Goal: Information Seeking & Learning: Find specific fact

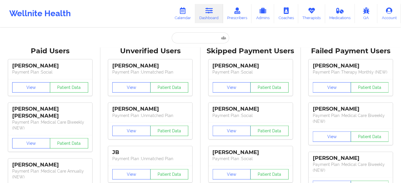
click at [212, 14] on icon at bounding box center [209, 11] width 8 height 6
click at [196, 37] on input "text" at bounding box center [200, 38] width 57 height 11
paste input "[PERSON_NAME][EMAIL_ADDRESS][DOMAIN_NAME]"
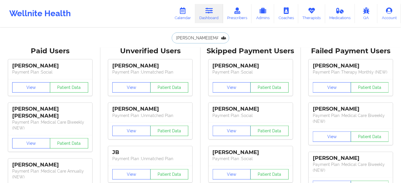
click at [202, 40] on input "DANIEL.LANGFORD67@GMAIL.COM" at bounding box center [200, 38] width 57 height 11
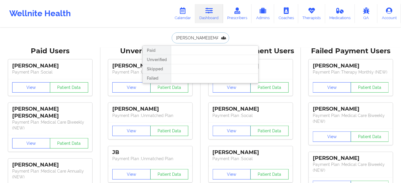
click at [202, 40] on input "DANIEL.LANGFORD67@GMAIL.COM" at bounding box center [200, 38] width 57 height 11
paste input "kwisneski8@gmail.com"
click at [193, 40] on input "kwisneski8@gmail.com" at bounding box center [200, 38] width 57 height 11
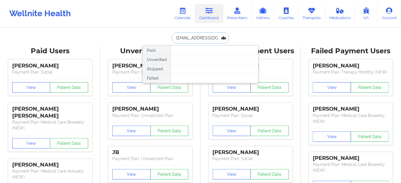
click at [193, 40] on input "kwisneski8@gmail.com" at bounding box center [200, 38] width 57 height 11
paste input "johncragle"
type input "johncragle@gmail.com"
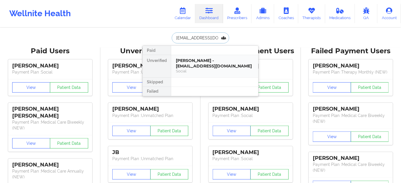
click at [196, 66] on div "John Cragle - johncragle@gmail.com" at bounding box center [215, 63] width 78 height 11
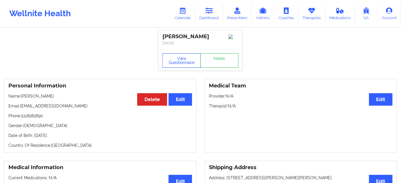
click at [176, 60] on button "View Questionnaire" at bounding box center [182, 60] width 38 height 15
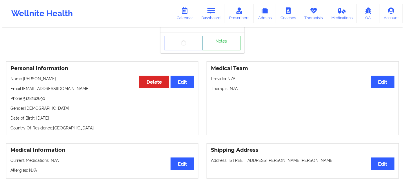
scroll to position [26, 0]
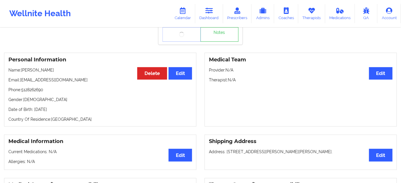
click at [70, 110] on p "Date of Birth: 3rd of November 1970" at bounding box center [100, 110] width 184 height 6
click at [70, 111] on p "Date of Birth: 3rd of November 1970" at bounding box center [100, 110] width 184 height 6
copy p "1970"
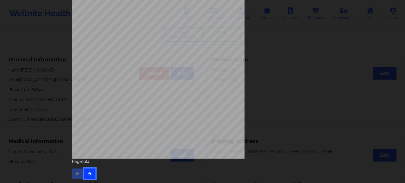
click at [91, 169] on button "button" at bounding box center [89, 174] width 11 height 10
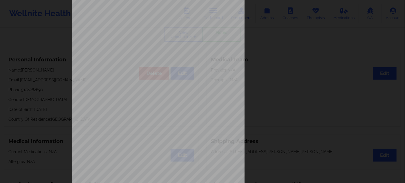
scroll to position [93, 0]
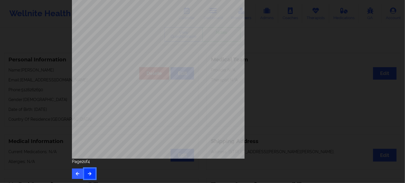
click at [90, 171] on button "button" at bounding box center [89, 174] width 11 height 10
click at [137, 80] on span "941946853" at bounding box center [138, 78] width 13 height 3
click at [138, 80] on span "941946853" at bounding box center [138, 78] width 13 height 3
copy span "941946853"
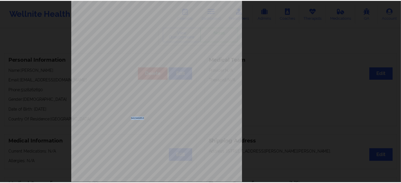
scroll to position [0, 0]
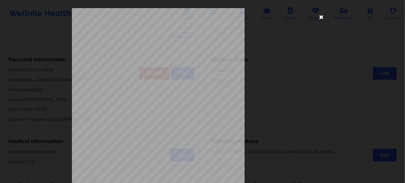
click at [322, 17] on icon at bounding box center [321, 16] width 9 height 9
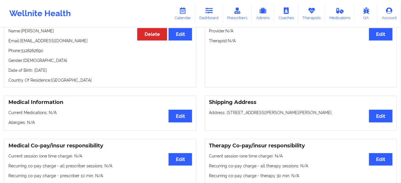
scroll to position [53, 0]
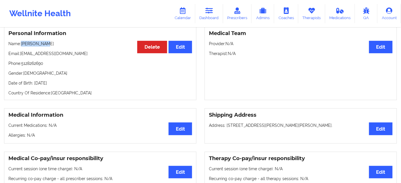
drag, startPoint x: 43, startPoint y: 42, endPoint x: 22, endPoint y: 45, distance: 20.8
click at [22, 45] on div "Personal Information Edit Delete Name: John Cragle Email: johncragle@gmail.com …" at bounding box center [100, 63] width 192 height 74
copy p "[PERSON_NAME]"
click at [69, 86] on p "Date of Birth: 3rd of November 1970" at bounding box center [100, 83] width 184 height 6
click at [70, 86] on p "Date of Birth: 3rd of November 1970" at bounding box center [100, 83] width 184 height 6
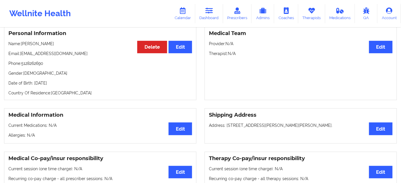
click at [70, 86] on p "Date of Birth: 3rd of November 1970" at bounding box center [100, 83] width 184 height 6
copy p "1970"
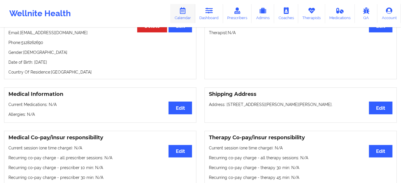
scroll to position [26, 0]
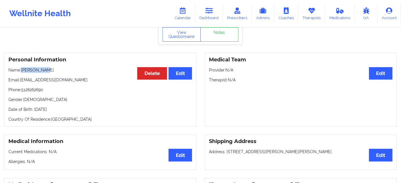
drag, startPoint x: 50, startPoint y: 71, endPoint x: 22, endPoint y: 71, distance: 28.2
click at [22, 71] on p "Name: John Cragle" at bounding box center [100, 70] width 184 height 6
copy p "[PERSON_NAME]"
drag, startPoint x: 81, startPoint y: 107, endPoint x: 120, endPoint y: 15, distance: 100.6
click at [33, 107] on div "Personal Information Edit Delete Name: John Cragle Email: johncragle@gmail.com …" at bounding box center [100, 90] width 192 height 74
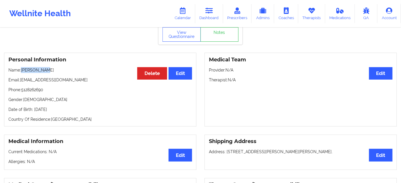
copy p "3rd of November 1970"
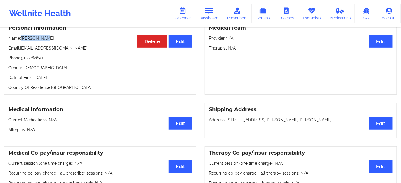
scroll to position [53, 0]
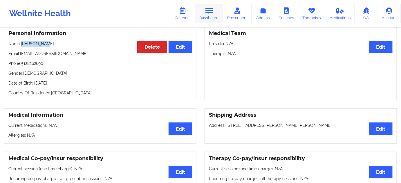
click at [214, 15] on link "Dashboard" at bounding box center [209, 13] width 28 height 19
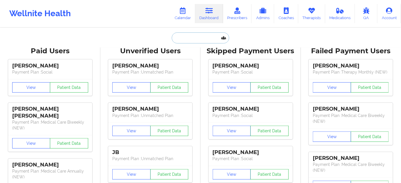
click at [201, 38] on input "text" at bounding box center [200, 38] width 57 height 11
paste input "[EMAIL_ADDRESS][DOMAIN_NAME]"
type input "[EMAIL_ADDRESS][DOMAIN_NAME]"
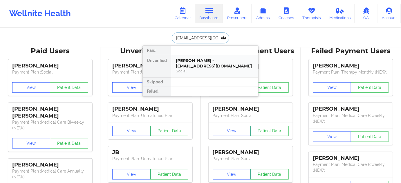
click at [204, 71] on div "Social" at bounding box center [215, 71] width 78 height 5
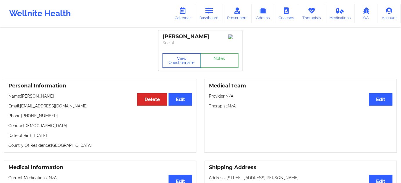
click at [182, 57] on button "View Questionnaire" at bounding box center [182, 60] width 38 height 15
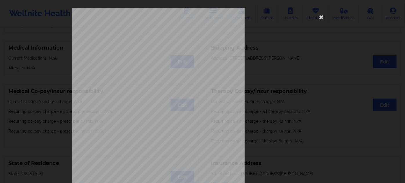
scroll to position [93, 0]
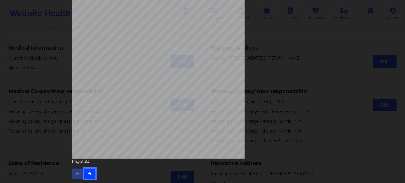
click at [89, 171] on button "button" at bounding box center [89, 174] width 11 height 10
click at [90, 177] on button "button" at bounding box center [89, 174] width 11 height 10
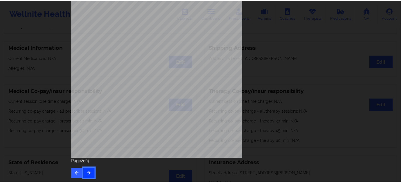
scroll to position [0, 0]
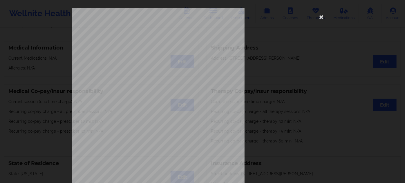
click at [138, 45] on span "11079137700" at bounding box center [140, 45] width 16 height 3
copy span "11079137700"
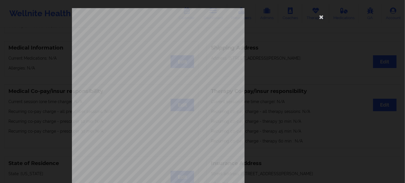
drag, startPoint x: 317, startPoint y: 15, endPoint x: 288, endPoint y: 39, distance: 37.8
click at [318, 15] on icon at bounding box center [321, 16] width 9 height 9
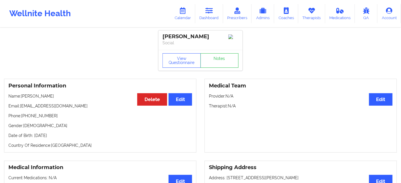
click at [61, 138] on p "Date of Birth: 22nd of July 1999" at bounding box center [100, 136] width 184 height 6
copy p "1999"
drag, startPoint x: 49, startPoint y: 95, endPoint x: 21, endPoint y: 95, distance: 27.3
click at [21, 95] on p "Name: LyDona Lewis" at bounding box center [100, 96] width 184 height 6
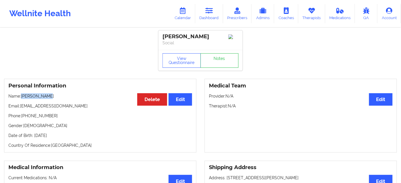
copy p "[PERSON_NAME]"
click at [211, 17] on link "Dashboard" at bounding box center [209, 13] width 28 height 19
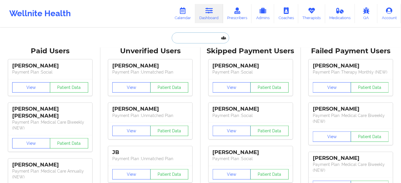
click at [197, 42] on input "text" at bounding box center [200, 38] width 57 height 11
paste input "frankie.semedo@gmail.com"
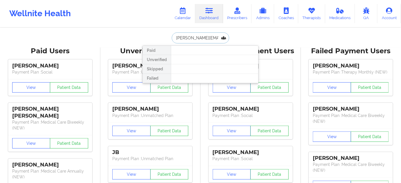
click at [209, 39] on input "frankie.semedo@gmail.com" at bounding box center [200, 38] width 57 height 11
click at [208, 39] on input "frankie.semedo@gmail.com" at bounding box center [200, 38] width 57 height 11
paste input "mnimblette"
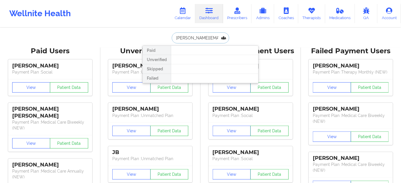
type input "mnimblette@gmail.com"
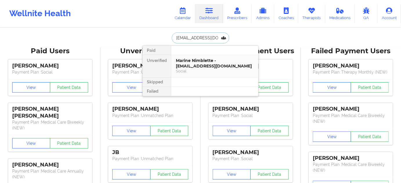
click at [207, 60] on div "Marine Nimblette - mnimblette@gmail.com" at bounding box center [215, 63] width 78 height 11
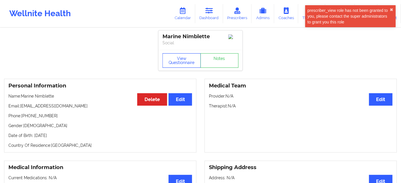
drag, startPoint x: 179, startPoint y: 59, endPoint x: 175, endPoint y: 30, distance: 29.8
click at [179, 59] on button "View Questionnaire" at bounding box center [182, 60] width 38 height 15
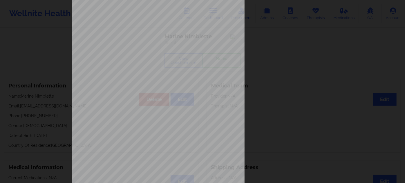
scroll to position [93, 0]
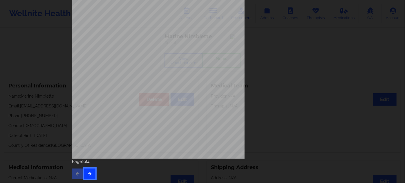
click at [91, 177] on button "button" at bounding box center [89, 174] width 11 height 10
click at [90, 174] on icon "button" at bounding box center [89, 173] width 5 height 3
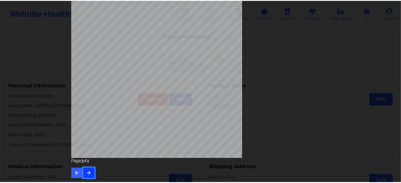
scroll to position [0, 0]
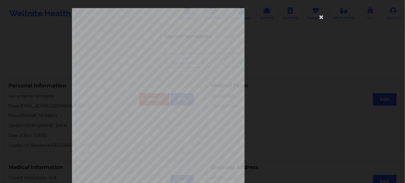
click at [140, 44] on span "JLJ738011504" at bounding box center [140, 45] width 17 height 3
click at [320, 17] on icon at bounding box center [321, 16] width 9 height 9
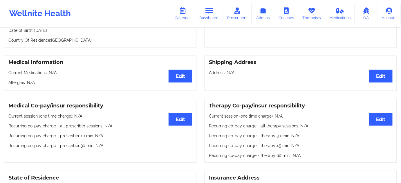
scroll to position [26, 0]
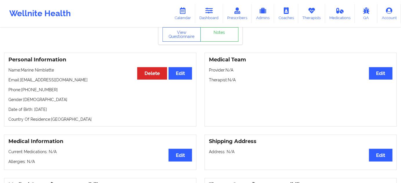
click at [70, 109] on p "Date of Birth: 14th of February 2001" at bounding box center [100, 110] width 184 height 6
drag, startPoint x: 41, startPoint y: 68, endPoint x: 53, endPoint y: 76, distance: 14.7
click at [21, 68] on div "Personal Information Edit Delete Name: Marine Nimblette Email: mnimblette@gmail…" at bounding box center [100, 90] width 192 height 74
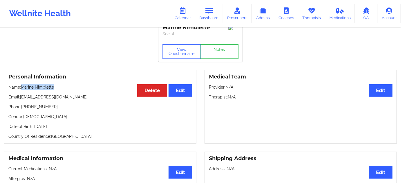
scroll to position [0, 0]
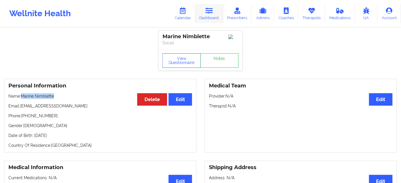
click at [219, 21] on link "Dashboard" at bounding box center [209, 13] width 28 height 19
click at [214, 17] on link "Dashboard" at bounding box center [209, 13] width 28 height 19
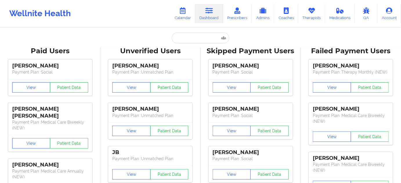
drag, startPoint x: 195, startPoint y: 44, endPoint x: 197, endPoint y: 40, distance: 3.6
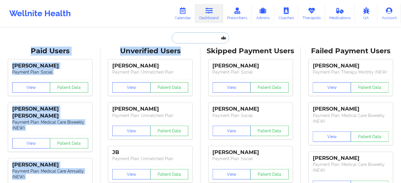
click at [197, 40] on input "text" at bounding box center [200, 38] width 57 height 11
paste input "acacianicole22@gmail.com"
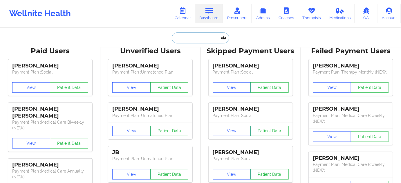
type input "acacianicole22@gmail.com"
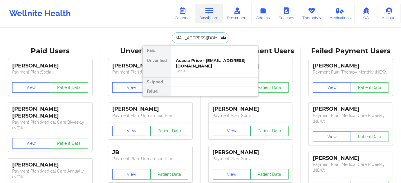
drag, startPoint x: 203, startPoint y: 67, endPoint x: 214, endPoint y: 3, distance: 64.7
click at [203, 68] on div "Acacia Price - acacianicole22@gmail.com" at bounding box center [215, 63] width 78 height 11
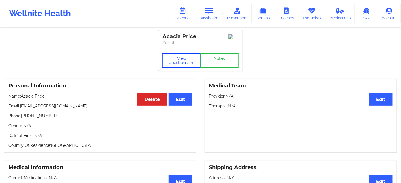
drag, startPoint x: 177, startPoint y: 58, endPoint x: 183, endPoint y: 64, distance: 8.0
click at [178, 59] on button "View Questionnaire" at bounding box center [182, 60] width 38 height 15
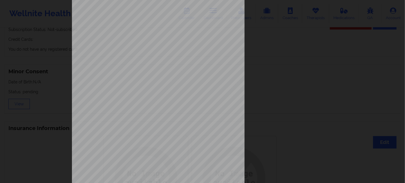
scroll to position [93, 0]
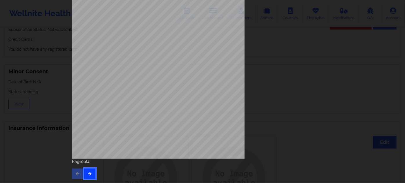
click at [90, 175] on icon "button" at bounding box center [89, 173] width 5 height 3
click at [89, 175] on icon "button" at bounding box center [89, 173] width 5 height 3
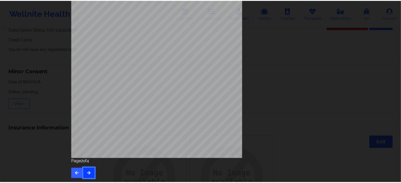
scroll to position [0, 0]
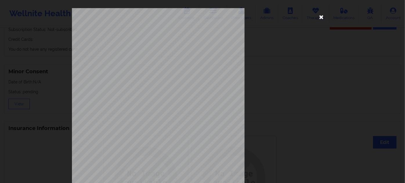
click at [321, 17] on icon at bounding box center [321, 16] width 9 height 9
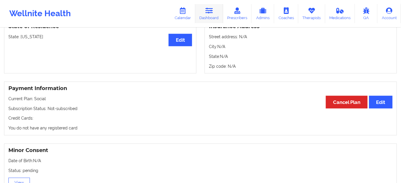
click at [209, 17] on link "Dashboard" at bounding box center [209, 13] width 28 height 19
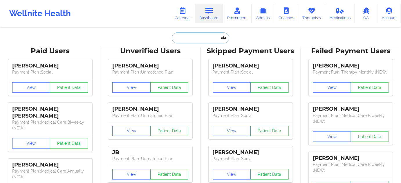
click at [193, 39] on input "text" at bounding box center [200, 38] width 57 height 11
paste input "[EMAIL_ADDRESS][DOMAIN_NAME]"
type input "[EMAIL_ADDRESS][DOMAIN_NAME]"
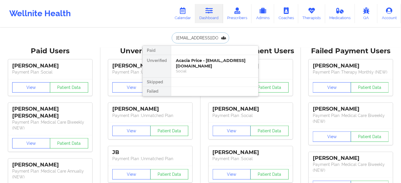
scroll to position [0, 0]
click at [203, 59] on div "[PERSON_NAME] - [EMAIL_ADDRESS][DOMAIN_NAME]" at bounding box center [215, 63] width 78 height 11
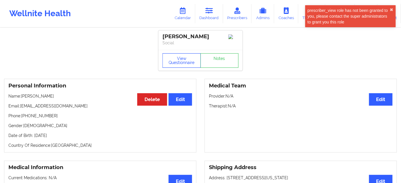
click at [182, 57] on button "View Questionnaire" at bounding box center [182, 60] width 38 height 15
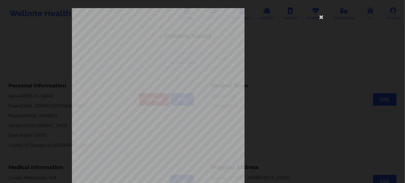
scroll to position [93, 0]
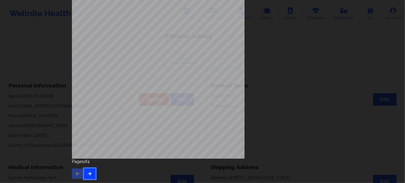
click at [87, 171] on button "button" at bounding box center [89, 174] width 11 height 10
drag, startPoint x: 90, startPoint y: 179, endPoint x: 90, endPoint y: 176, distance: 2.9
click at [90, 179] on button "button" at bounding box center [89, 174] width 11 height 10
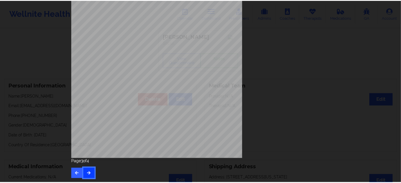
scroll to position [0, 0]
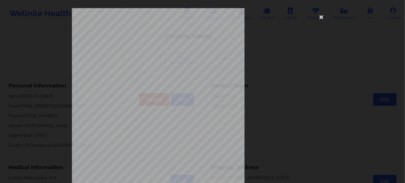
click at [138, 42] on span "Insurance Member ID for patient" at bounding box center [154, 40] width 44 height 3
drag, startPoint x: 138, startPoint y: 42, endPoint x: 137, endPoint y: 46, distance: 3.8
click at [138, 42] on span "Insurance Member ID for patient" at bounding box center [154, 40] width 44 height 3
click at [137, 46] on span "939830783" at bounding box center [138, 45] width 13 height 3
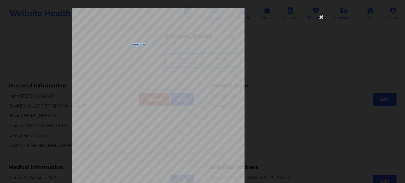
copy span "939830783"
click at [319, 20] on icon at bounding box center [321, 16] width 9 height 9
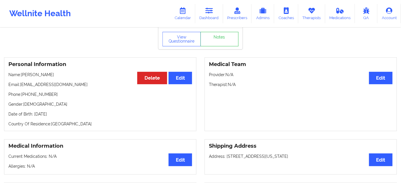
scroll to position [67, 0]
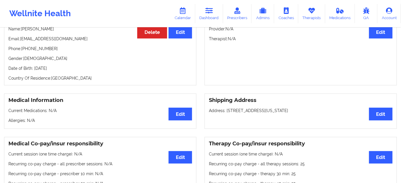
click at [61, 71] on p "Date of Birth: [DEMOGRAPHIC_DATA]" at bounding box center [100, 69] width 184 height 6
copy p "1987"
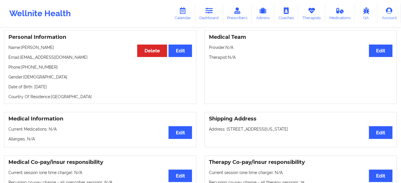
scroll to position [41, 0]
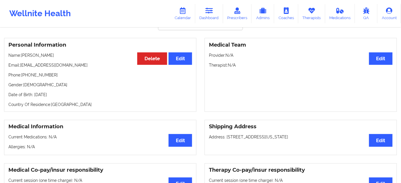
drag, startPoint x: 53, startPoint y: 54, endPoint x: 22, endPoint y: 52, distance: 31.4
click at [22, 52] on div "Personal Information Edit Delete Name: [PERSON_NAME] Email: [EMAIL_ADDRESS][DOM…" at bounding box center [100, 75] width 192 height 74
copy p "[PERSON_NAME]"
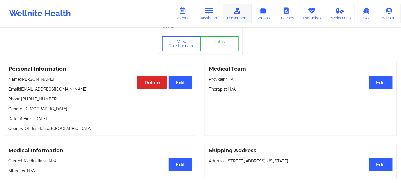
scroll to position [0, 0]
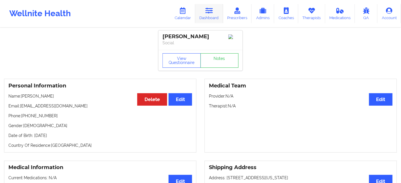
click at [214, 15] on link "Dashboard" at bounding box center [209, 13] width 28 height 19
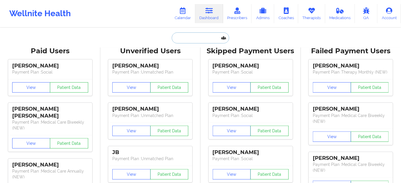
click at [198, 42] on input "text" at bounding box center [200, 38] width 57 height 11
paste input "[DOMAIN_NAME][EMAIL_ADDRESS][DOMAIN_NAME]"
type input "[DOMAIN_NAME][EMAIL_ADDRESS][DOMAIN_NAME]"
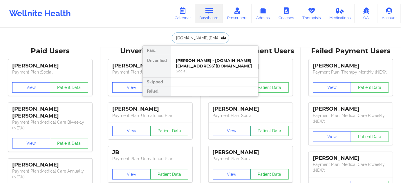
click at [208, 65] on div "[PERSON_NAME] - [DOMAIN_NAME][EMAIL_ADDRESS][DOMAIN_NAME]" at bounding box center [215, 63] width 78 height 11
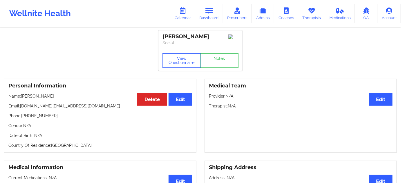
drag, startPoint x: 184, startPoint y: 62, endPoint x: 211, endPoint y: 102, distance: 47.8
click at [185, 62] on button "View Questionnaire" at bounding box center [182, 60] width 38 height 15
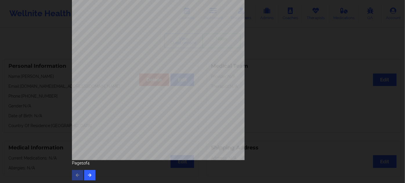
scroll to position [93, 0]
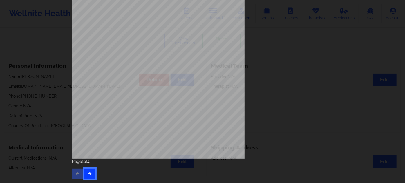
click at [89, 174] on icon "button" at bounding box center [89, 173] width 5 height 3
click at [93, 180] on div "Feeling nervous, anxious, or on edge Not being able to stop or control worrying…" at bounding box center [202, 47] width 269 height 273
click at [91, 172] on icon "button" at bounding box center [89, 173] width 5 height 3
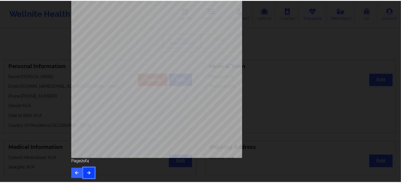
scroll to position [0, 0]
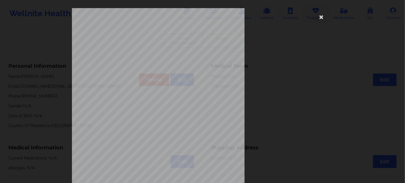
drag, startPoint x: 321, startPoint y: 15, endPoint x: 310, endPoint y: 18, distance: 11.7
click at [320, 15] on icon at bounding box center [321, 16] width 9 height 9
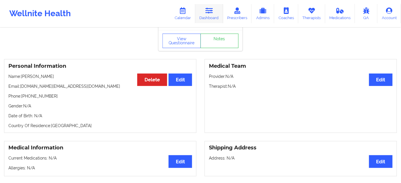
click at [209, 15] on link "Dashboard" at bounding box center [209, 13] width 28 height 19
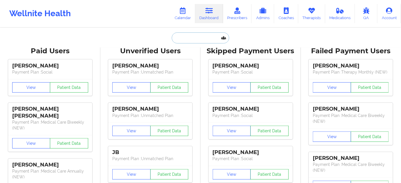
click at [198, 37] on input "text" at bounding box center [200, 38] width 57 height 11
paste input "[EMAIL_ADDRESS][DOMAIN_NAME]"
type input "[EMAIL_ADDRESS][DOMAIN_NAME]"
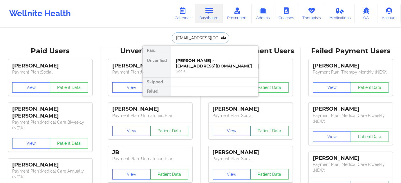
click at [221, 65] on div "[PERSON_NAME] - [EMAIL_ADDRESS][DOMAIN_NAME]" at bounding box center [215, 63] width 78 height 11
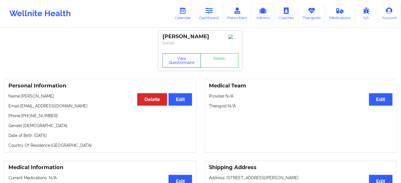
click at [178, 66] on button "View Questionnaire" at bounding box center [182, 60] width 38 height 15
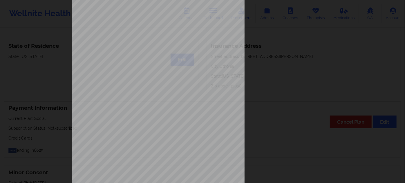
scroll to position [93, 0]
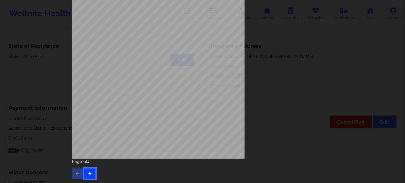
click at [90, 172] on icon "button" at bounding box center [89, 173] width 5 height 3
click at [90, 178] on button "button" at bounding box center [89, 174] width 11 height 10
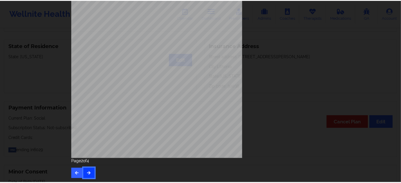
scroll to position [0, 0]
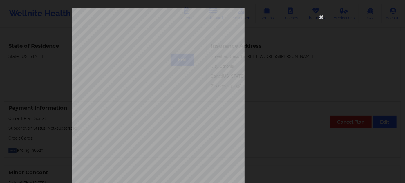
click at [134, 45] on span "11079137700" at bounding box center [140, 45] width 16 height 3
copy span "11079137700"
click at [318, 17] on icon at bounding box center [321, 16] width 9 height 9
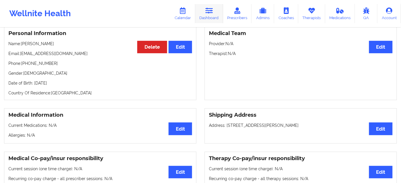
click at [218, 7] on link "Dashboard" at bounding box center [209, 13] width 28 height 19
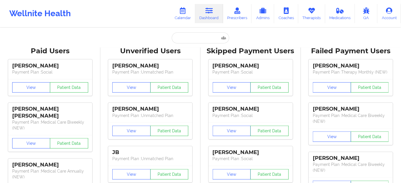
click at [195, 42] on input "text" at bounding box center [200, 38] width 57 height 11
paste input "[EMAIL_ADDRESS][DOMAIN_NAME]"
type input "[EMAIL_ADDRESS][DOMAIN_NAME]"
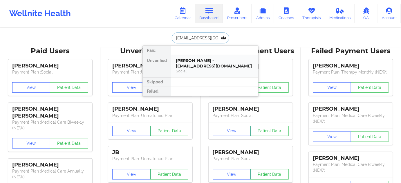
click at [217, 69] on div "Social" at bounding box center [215, 71] width 78 height 5
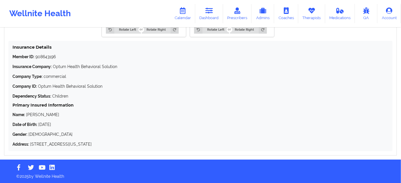
scroll to position [538, 0]
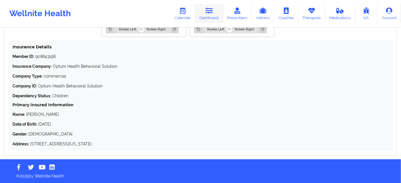
click at [216, 4] on div "Wellnite Health Calendar Dashboard Prescribers Admins Coaches Therapists Medica…" at bounding box center [200, 13] width 401 height 23
click at [215, 8] on link "Dashboard" at bounding box center [209, 13] width 28 height 19
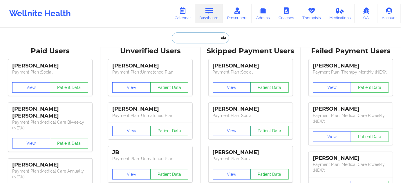
click at [193, 36] on input "text" at bounding box center [200, 38] width 57 height 11
paste input "[EMAIL_ADDRESS][DOMAIN_NAME]"
type input "[EMAIL_ADDRESS][DOMAIN_NAME]"
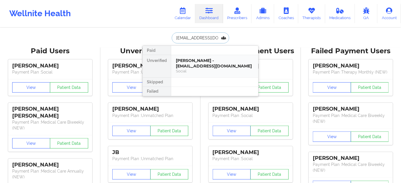
click at [205, 63] on div "[PERSON_NAME] - [EMAIL_ADDRESS][DOMAIN_NAME]" at bounding box center [215, 63] width 78 height 11
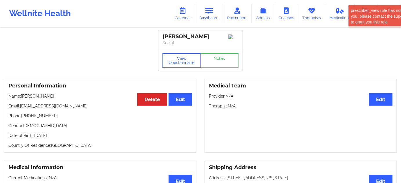
drag, startPoint x: 184, startPoint y: 57, endPoint x: 190, endPoint y: 66, distance: 11.1
click at [184, 57] on button "View Questionnaire" at bounding box center [182, 60] width 38 height 15
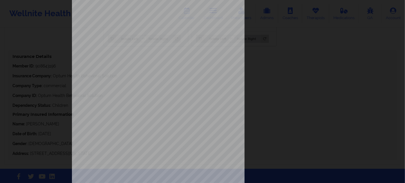
scroll to position [93, 0]
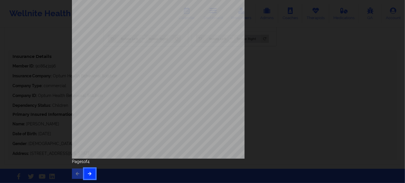
click at [87, 172] on icon "button" at bounding box center [89, 173] width 5 height 3
click at [91, 176] on button "button" at bounding box center [89, 174] width 11 height 10
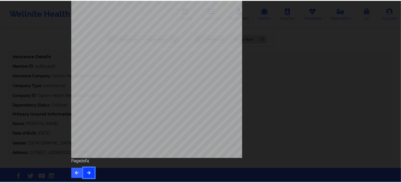
scroll to position [0, 0]
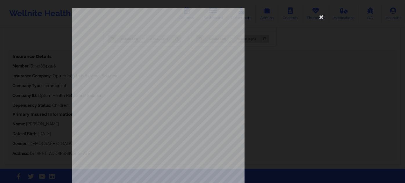
click at [138, 45] on span "908643196" at bounding box center [138, 45] width 13 height 3
click at [138, 46] on span "908643196" at bounding box center [138, 45] width 13 height 3
click at [136, 46] on span "908643196" at bounding box center [138, 45] width 13 height 3
copy span "908643196"
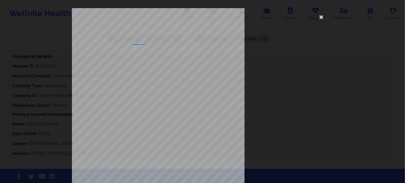
copy span "908643196"
drag, startPoint x: 320, startPoint y: 19, endPoint x: 287, endPoint y: 59, distance: 52.4
click at [320, 19] on icon at bounding box center [321, 16] width 9 height 9
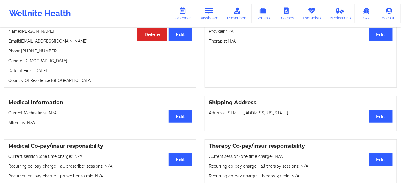
scroll to position [36, 0]
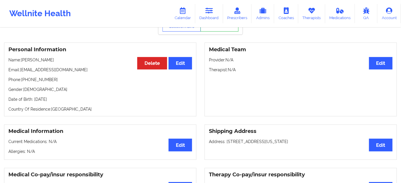
click at [65, 101] on p "Date of Birth: [DEMOGRAPHIC_DATA]" at bounding box center [100, 100] width 184 height 6
copy p "2011"
drag, startPoint x: 31, startPoint y: 60, endPoint x: 22, endPoint y: 60, distance: 9.6
click at [22, 60] on p "Name: [PERSON_NAME]" at bounding box center [100, 60] width 184 height 6
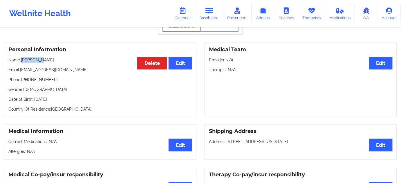
copy p "[PERSON_NAME]"
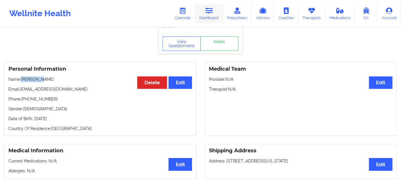
scroll to position [0, 0]
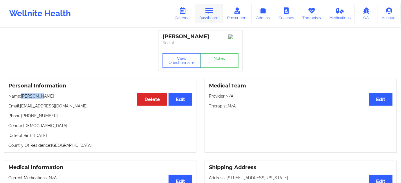
drag, startPoint x: 215, startPoint y: 15, endPoint x: 207, endPoint y: 16, distance: 7.9
click at [215, 15] on link "Dashboard" at bounding box center [209, 13] width 28 height 19
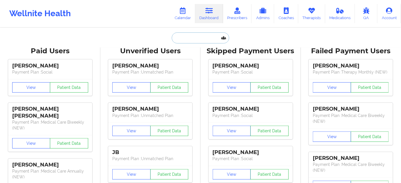
click at [189, 39] on input "text" at bounding box center [200, 38] width 57 height 11
paste input "[EMAIL_ADDRESS][DOMAIN_NAME]"
type input "[EMAIL_ADDRESS][DOMAIN_NAME]"
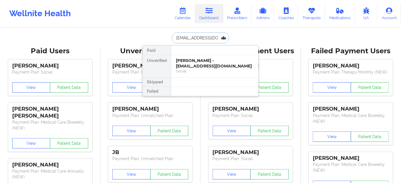
scroll to position [0, 3]
click at [222, 63] on div "[PERSON_NAME] - [EMAIL_ADDRESS][DOMAIN_NAME]" at bounding box center [215, 63] width 78 height 11
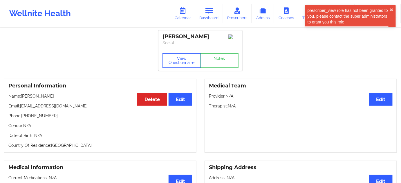
drag, startPoint x: 181, startPoint y: 58, endPoint x: 181, endPoint y: 66, distance: 7.3
click at [181, 58] on button "View Questionnaire" at bounding box center [182, 60] width 38 height 15
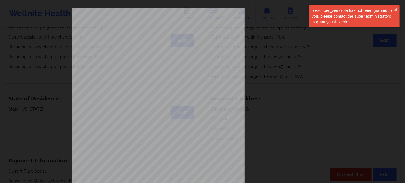
scroll to position [93, 0]
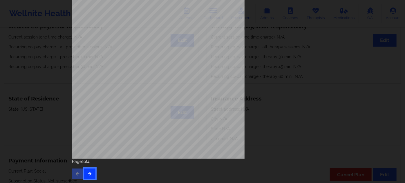
click at [90, 174] on icon "button" at bounding box center [89, 173] width 5 height 3
click at [88, 180] on div "Feeling nervous, anxious, or on edge Not being able to stop or control worrying…" at bounding box center [202, 47] width 269 height 273
click at [88, 176] on icon "button" at bounding box center [89, 173] width 5 height 3
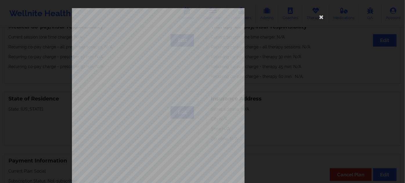
click at [327, 16] on div "This patient has not provided the type of insurance Insurance Member ID for pat…" at bounding box center [202, 130] width 261 height 244
click at [321, 15] on icon at bounding box center [321, 16] width 9 height 9
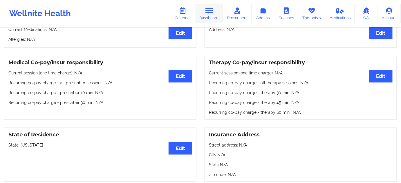
scroll to position [79, 0]
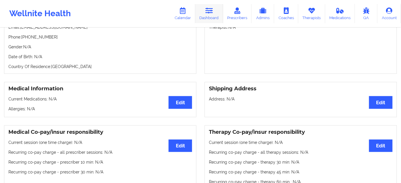
drag, startPoint x: 217, startPoint y: 16, endPoint x: 209, endPoint y: 19, distance: 8.2
click at [217, 16] on link "Dashboard" at bounding box center [209, 13] width 28 height 19
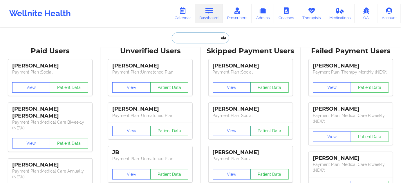
click at [194, 39] on input "text" at bounding box center [200, 38] width 57 height 11
paste input "[EMAIL_ADDRESS][DOMAIN_NAME]"
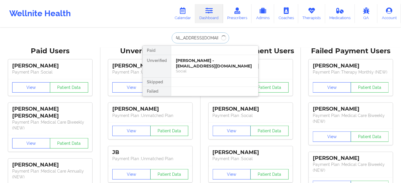
type input "[EMAIL_ADDRESS][DOMAIN_NAME]"
click at [221, 67] on div "[PERSON_NAME] - [EMAIL_ADDRESS][DOMAIN_NAME]" at bounding box center [215, 63] width 78 height 11
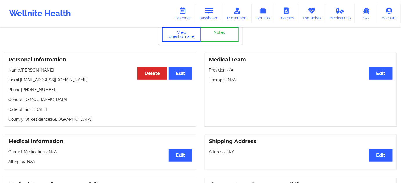
click at [188, 37] on button "View Questionnaire" at bounding box center [182, 34] width 38 height 15
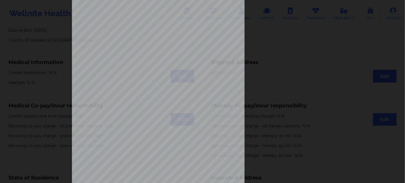
scroll to position [93, 0]
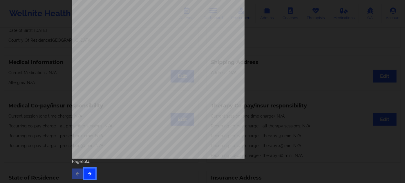
click at [89, 175] on icon "button" at bounding box center [89, 173] width 5 height 3
click at [92, 175] on button "button" at bounding box center [89, 174] width 11 height 10
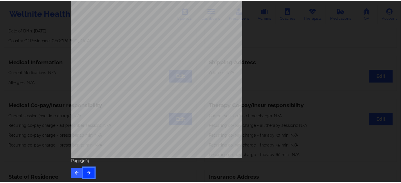
scroll to position [0, 0]
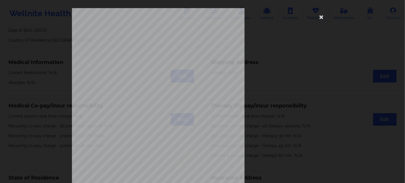
click at [144, 44] on span "Z4U747W23834" at bounding box center [141, 45] width 19 height 3
click at [320, 19] on icon at bounding box center [321, 16] width 9 height 9
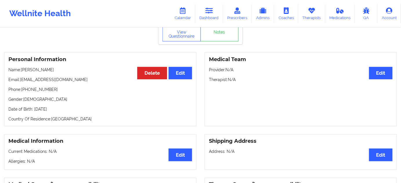
scroll to position [26, 0]
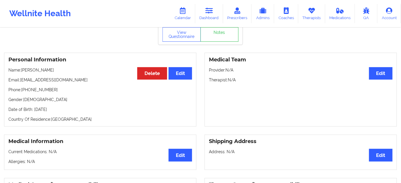
click at [70, 110] on p "Date of Birth: [DEMOGRAPHIC_DATA]" at bounding box center [100, 110] width 184 height 6
click at [65, 103] on p "Gender: [DEMOGRAPHIC_DATA]" at bounding box center [100, 100] width 184 height 6
click at [75, 83] on p "Email: [EMAIL_ADDRESS][DOMAIN_NAME]" at bounding box center [100, 80] width 184 height 6
drag, startPoint x: 46, startPoint y: 72, endPoint x: 21, endPoint y: 70, distance: 25.9
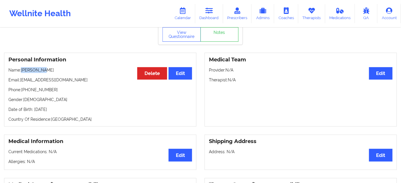
click at [21, 70] on p "Name: [PERSON_NAME]" at bounding box center [100, 70] width 184 height 6
click at [48, 73] on p "Name: [PERSON_NAME]" at bounding box center [100, 70] width 184 height 6
drag, startPoint x: 46, startPoint y: 72, endPoint x: 22, endPoint y: 70, distance: 23.9
click at [22, 70] on p "Name: [PERSON_NAME]" at bounding box center [100, 70] width 184 height 6
click at [208, 12] on icon at bounding box center [209, 11] width 8 height 6
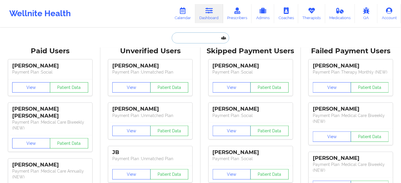
click at [198, 34] on input "text" at bounding box center [200, 38] width 57 height 11
paste input "[EMAIL_ADDRESS][DOMAIN_NAME]"
type input "[EMAIL_ADDRESS][DOMAIN_NAME]"
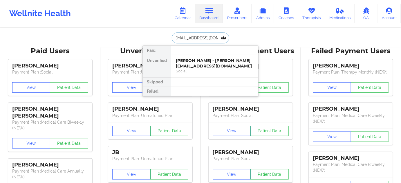
drag, startPoint x: 211, startPoint y: 66, endPoint x: 211, endPoint y: 20, distance: 46.1
click at [212, 66] on div "[PERSON_NAME] - [PERSON_NAME][EMAIL_ADDRESS][DOMAIN_NAME]" at bounding box center [215, 63] width 78 height 11
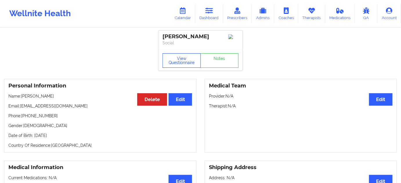
drag, startPoint x: 175, startPoint y: 68, endPoint x: 181, endPoint y: 73, distance: 7.0
click at [176, 68] on button "View Questionnaire" at bounding box center [182, 60] width 38 height 15
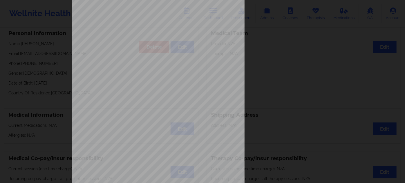
scroll to position [93, 0]
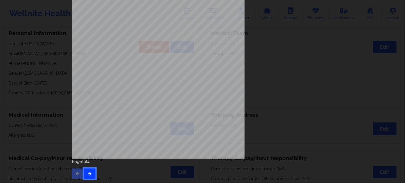
click at [92, 170] on button "button" at bounding box center [89, 174] width 11 height 10
click at [89, 166] on div "Page 2 of 4" at bounding box center [202, 169] width 261 height 20
click at [91, 172] on button "button" at bounding box center [89, 174] width 11 height 10
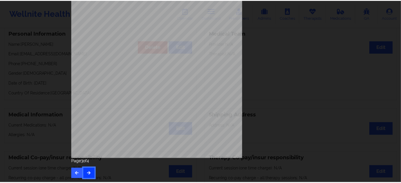
scroll to position [0, 0]
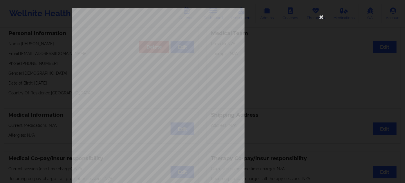
click at [134, 42] on span "Insurance Member ID for patient" at bounding box center [154, 40] width 44 height 3
click at [142, 46] on span "Q3N452W22948" at bounding box center [141, 45] width 19 height 3
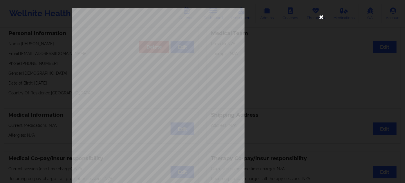
click at [320, 15] on icon at bounding box center [321, 16] width 9 height 9
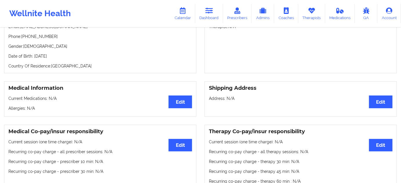
scroll to position [53, 0]
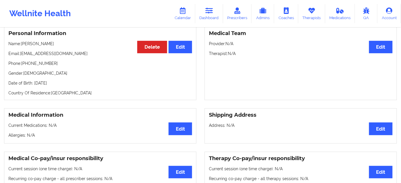
click at [60, 84] on p "Date of Birth: [DEMOGRAPHIC_DATA]" at bounding box center [100, 83] width 184 height 6
drag, startPoint x: 56, startPoint y: 44, endPoint x: 22, endPoint y: 44, distance: 34.5
click at [22, 44] on p "Name: [PERSON_NAME]" at bounding box center [100, 44] width 184 height 6
click at [216, 8] on link "Dashboard" at bounding box center [209, 13] width 28 height 19
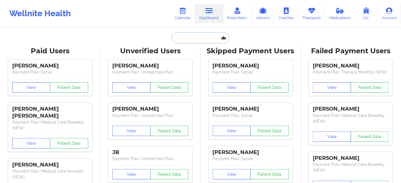
click at [202, 41] on input "text" at bounding box center [200, 38] width 57 height 11
paste input "[PERSON_NAME][EMAIL_ADDRESS][PERSON_NAME][DOMAIN_NAME]"
type input "[PERSON_NAME][EMAIL_ADDRESS][PERSON_NAME][DOMAIN_NAME]"
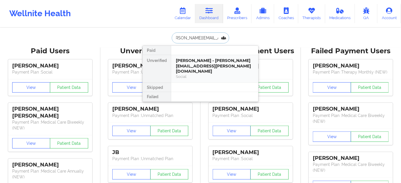
click at [202, 62] on div "[PERSON_NAME] - [PERSON_NAME][EMAIL_ADDRESS][PERSON_NAME][DOMAIN_NAME]" at bounding box center [215, 66] width 78 height 16
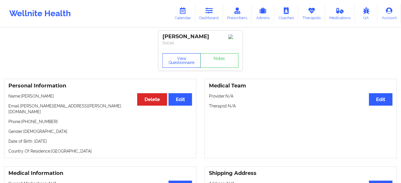
click at [186, 62] on button "View Questionnaire" at bounding box center [182, 60] width 38 height 15
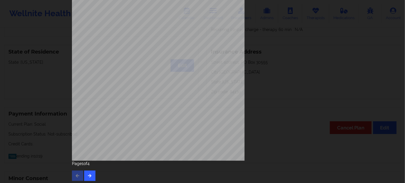
scroll to position [93, 0]
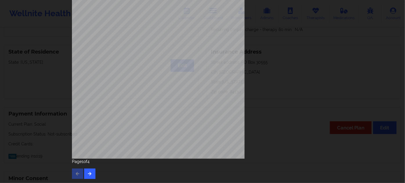
click at [86, 168] on div "Page 1 of 4" at bounding box center [202, 169] width 261 height 20
click at [91, 175] on button "button" at bounding box center [89, 174] width 11 height 10
click at [88, 175] on icon "button" at bounding box center [89, 173] width 5 height 3
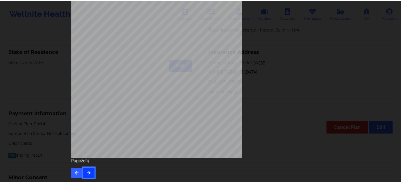
scroll to position [0, 0]
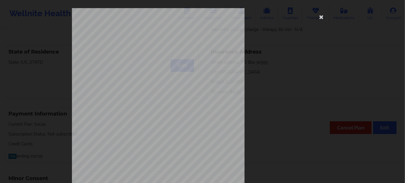
click at [138, 41] on span "Insurance Member ID for patient" at bounding box center [154, 40] width 44 height 3
click at [138, 43] on div "commercial Insurance Member ID for patient 963309673 Insurance company name det…" at bounding box center [202, 130] width 261 height 244
click at [137, 45] on span "963309673" at bounding box center [138, 45] width 13 height 3
click at [322, 17] on icon at bounding box center [321, 16] width 9 height 9
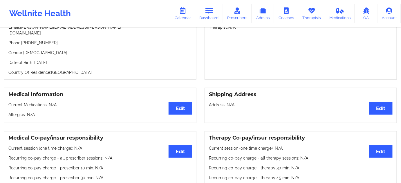
scroll to position [53, 0]
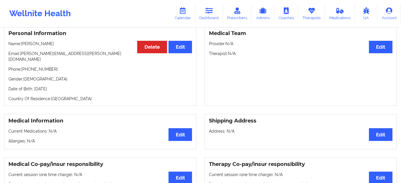
click at [64, 86] on p "Date of Birth: [DEMOGRAPHIC_DATA]" at bounding box center [100, 89] width 184 height 6
drag, startPoint x: 67, startPoint y: 44, endPoint x: 22, endPoint y: 44, distance: 45.3
click at [22, 44] on p "Name: [PERSON_NAME]" at bounding box center [100, 44] width 184 height 6
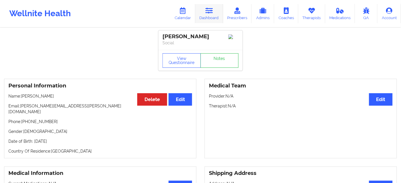
click at [212, 10] on icon at bounding box center [209, 11] width 8 height 6
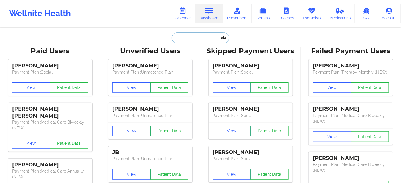
click at [193, 37] on input "text" at bounding box center [200, 38] width 57 height 11
paste input "[PERSON_NAME][EMAIL_ADDRESS][PERSON_NAME][DOMAIN_NAME]"
type input "[PERSON_NAME][EMAIL_ADDRESS][PERSON_NAME][DOMAIN_NAME]"
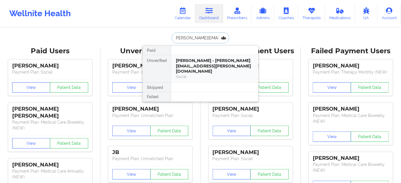
click at [213, 63] on div "[PERSON_NAME] - [PERSON_NAME][EMAIL_ADDRESS][PERSON_NAME][DOMAIN_NAME]" at bounding box center [215, 66] width 78 height 16
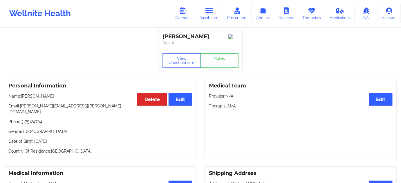
click at [68, 139] on p "Date of Birth: [DEMOGRAPHIC_DATA]" at bounding box center [100, 142] width 184 height 6
drag, startPoint x: 175, startPoint y: 54, endPoint x: 196, endPoint y: 88, distance: 39.3
click at [176, 57] on div "View Questionnaire Notes" at bounding box center [200, 60] width 84 height 21
click at [178, 56] on button "View Questionnaire" at bounding box center [182, 60] width 38 height 15
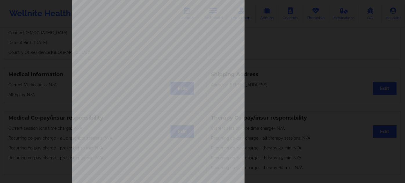
scroll to position [93, 0]
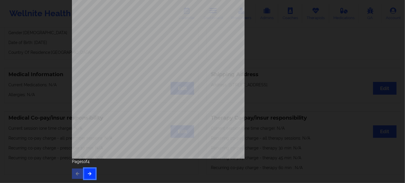
click at [92, 171] on button "button" at bounding box center [89, 174] width 11 height 10
click at [90, 175] on icon "button" at bounding box center [89, 173] width 5 height 3
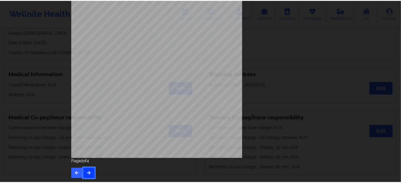
scroll to position [0, 0]
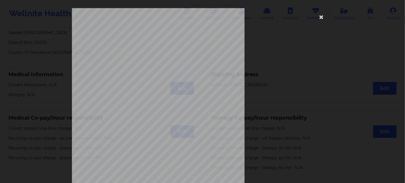
click at [322, 12] on div "This patient has not provided the type of insurance Insurance Member ID for pat…" at bounding box center [202, 130] width 261 height 244
drag, startPoint x: 321, startPoint y: 20, endPoint x: 279, endPoint y: 0, distance: 46.6
click at [321, 20] on icon at bounding box center [321, 16] width 9 height 9
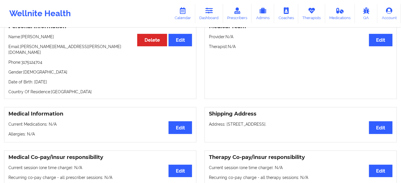
scroll to position [20, 0]
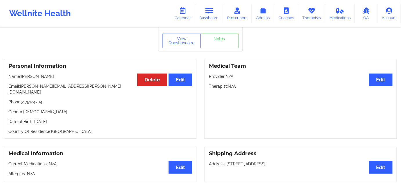
drag, startPoint x: 75, startPoint y: 116, endPoint x: 66, endPoint y: 91, distance: 27.4
click at [33, 113] on div "Personal Information Edit Delete Name: [PERSON_NAME] Email: [PERSON_NAME][EMAIL…" at bounding box center [100, 99] width 192 height 80
click at [216, 15] on link "Dashboard" at bounding box center [209, 13] width 28 height 19
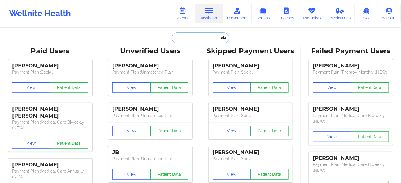
click at [188, 39] on input "text" at bounding box center [200, 38] width 57 height 11
paste input "[EMAIL_ADDRESS][DOMAIN_NAME]"
type input "[EMAIL_ADDRESS][DOMAIN_NAME]"
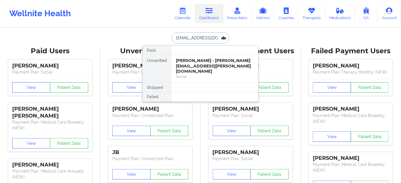
scroll to position [0, 0]
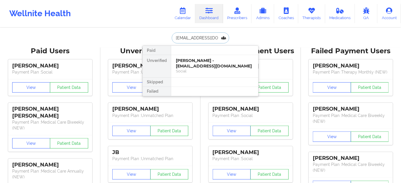
click at [210, 62] on div "[PERSON_NAME] - [EMAIL_ADDRESS][DOMAIN_NAME]" at bounding box center [215, 63] width 78 height 11
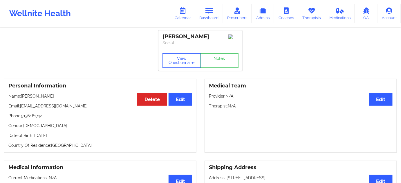
click at [184, 60] on button "View Questionnaire" at bounding box center [182, 60] width 38 height 15
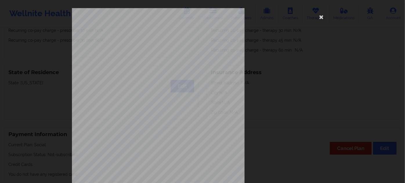
scroll to position [93, 0]
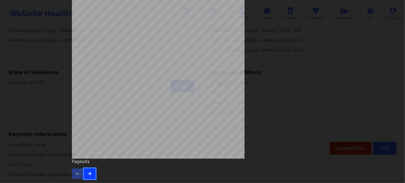
click at [85, 171] on button "button" at bounding box center [89, 174] width 11 height 10
click at [88, 174] on icon "button" at bounding box center [89, 173] width 5 height 3
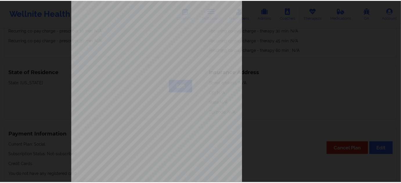
scroll to position [0, 0]
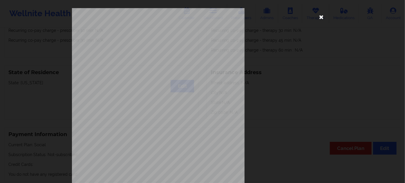
click at [321, 18] on icon at bounding box center [321, 16] width 9 height 9
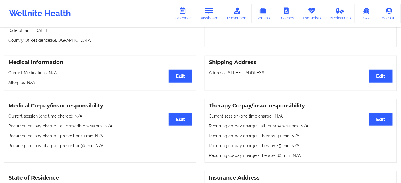
scroll to position [26, 0]
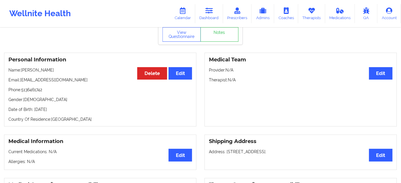
click at [59, 110] on p "Date of Birth: [DEMOGRAPHIC_DATA]" at bounding box center [100, 110] width 184 height 6
drag, startPoint x: 57, startPoint y: 70, endPoint x: 51, endPoint y: 87, distance: 18.4
click at [22, 68] on div "Personal Information Edit Delete Name: [PERSON_NAME] Email: [EMAIL_ADDRESS][DOM…" at bounding box center [100, 90] width 192 height 74
drag, startPoint x: 59, startPoint y: 111, endPoint x: 92, endPoint y: 63, distance: 58.4
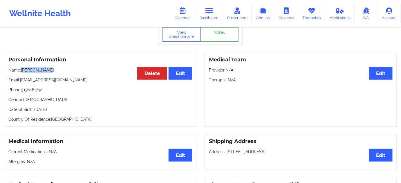
click at [34, 108] on p "Date of Birth: [DEMOGRAPHIC_DATA]" at bounding box center [100, 110] width 184 height 6
drag, startPoint x: 75, startPoint y: 124, endPoint x: 75, endPoint y: 117, distance: 6.4
click at [75, 122] on p "Country Of Residence: [DEMOGRAPHIC_DATA]" at bounding box center [100, 120] width 184 height 6
drag, startPoint x: 64, startPoint y: 107, endPoint x: 33, endPoint y: 109, distance: 31.4
click at [33, 109] on p "Date of Birth: [DEMOGRAPHIC_DATA]" at bounding box center [100, 110] width 184 height 6
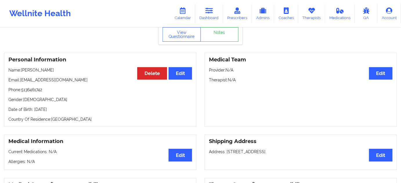
drag, startPoint x: 79, startPoint y: 119, endPoint x: 67, endPoint y: 103, distance: 19.3
click at [78, 119] on p "Country Of Residence: [DEMOGRAPHIC_DATA]" at bounding box center [100, 120] width 184 height 6
drag, startPoint x: 62, startPoint y: 102, endPoint x: 56, endPoint y: 102, distance: 6.4
click at [56, 102] on p "Gender: [DEMOGRAPHIC_DATA]" at bounding box center [100, 100] width 184 height 6
drag, startPoint x: 70, startPoint y: 109, endPoint x: 33, endPoint y: 108, distance: 37.4
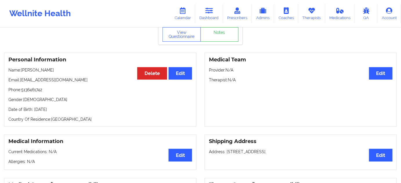
click at [33, 108] on p "Date of Birth: [DEMOGRAPHIC_DATA]" at bounding box center [100, 110] width 184 height 6
click at [67, 116] on div "Personal Information Edit Delete Name: [PERSON_NAME] Email: [EMAIL_ADDRESS][DOM…" at bounding box center [100, 90] width 192 height 74
drag, startPoint x: 48, startPoint y: 109, endPoint x: 33, endPoint y: 110, distance: 15.4
click at [33, 110] on p "Date of Birth: [DEMOGRAPHIC_DATA]" at bounding box center [100, 110] width 184 height 6
click at [212, 15] on link "Dashboard" at bounding box center [209, 13] width 28 height 19
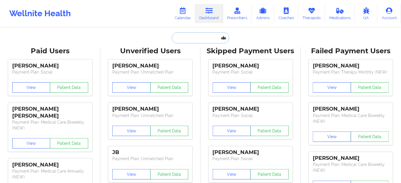
click at [197, 36] on input "text" at bounding box center [200, 38] width 57 height 11
paste input "[EMAIL_ADDRESS][DOMAIN_NAME]"
type input "[EMAIL_ADDRESS][DOMAIN_NAME]"
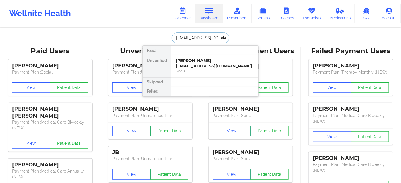
scroll to position [0, 35]
click at [210, 68] on div "[PERSON_NAME] - [EMAIL_ADDRESS][DOMAIN_NAME]" at bounding box center [215, 63] width 78 height 11
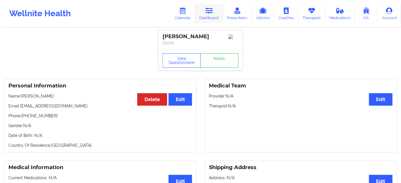
click at [218, 7] on link "Dashboard" at bounding box center [209, 13] width 28 height 19
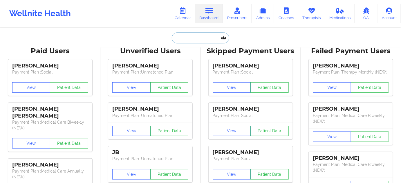
click at [190, 41] on input "text" at bounding box center [200, 38] width 57 height 11
paste input "[EMAIL_ADDRESS][DOMAIN_NAME]"
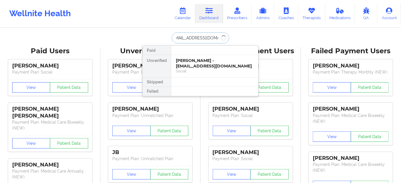
type input "[EMAIL_ADDRESS][DOMAIN_NAME]"
drag, startPoint x: 202, startPoint y: 64, endPoint x: 218, endPoint y: 17, distance: 49.7
click at [202, 64] on div "[PERSON_NAME] - [EMAIL_ADDRESS][DOMAIN_NAME]" at bounding box center [215, 63] width 78 height 11
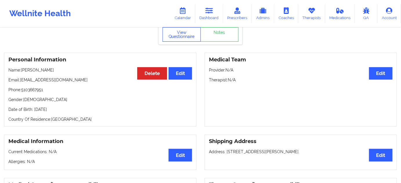
click at [188, 39] on button "View Questionnaire" at bounding box center [182, 34] width 38 height 15
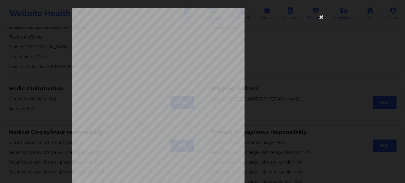
scroll to position [93, 0]
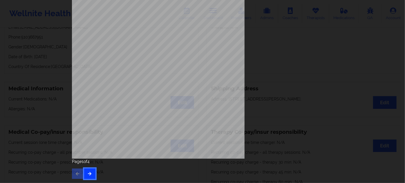
click at [91, 176] on button "button" at bounding box center [89, 174] width 11 height 10
click at [89, 177] on button "button" at bounding box center [89, 174] width 11 height 10
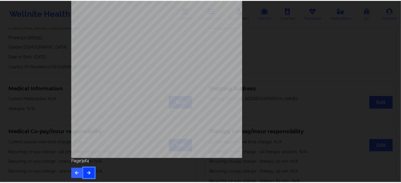
scroll to position [0, 0]
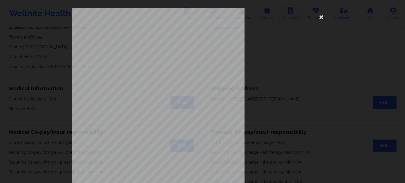
drag, startPoint x: 319, startPoint y: 16, endPoint x: 292, endPoint y: 16, distance: 27.0
click at [319, 16] on icon at bounding box center [321, 16] width 9 height 9
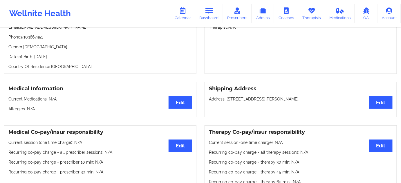
click at [57, 58] on p "Date of Birth: [DEMOGRAPHIC_DATA]" at bounding box center [100, 57] width 184 height 6
click at [56, 58] on p "Date of Birth: [DEMOGRAPHIC_DATA]" at bounding box center [100, 57] width 184 height 6
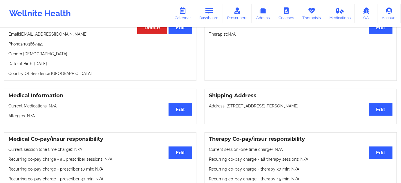
scroll to position [20, 0]
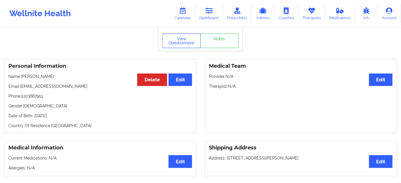
drag, startPoint x: 185, startPoint y: 40, endPoint x: 197, endPoint y: 88, distance: 49.4
click at [185, 41] on button "View Questionnaire" at bounding box center [182, 41] width 38 height 15
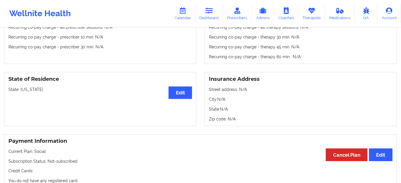
scroll to position [284, 0]
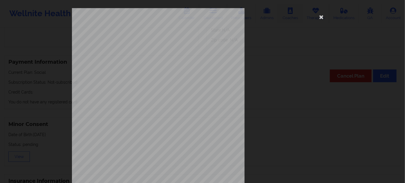
drag, startPoint x: 319, startPoint y: 15, endPoint x: 288, endPoint y: 7, distance: 32.3
click at [318, 15] on icon at bounding box center [321, 16] width 9 height 9
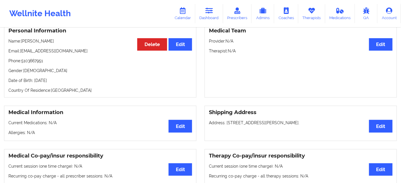
scroll to position [46, 0]
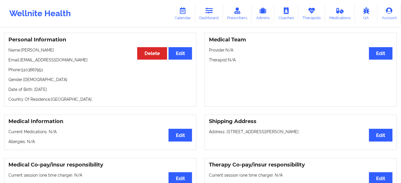
click at [60, 91] on p "Date of Birth: [DEMOGRAPHIC_DATA]" at bounding box center [100, 90] width 184 height 6
click at [85, 91] on p "Date of Birth: [DEMOGRAPHIC_DATA]" at bounding box center [100, 90] width 184 height 6
click at [66, 89] on p "Date of Birth: [DEMOGRAPHIC_DATA]" at bounding box center [100, 90] width 184 height 6
drag, startPoint x: 46, startPoint y: 88, endPoint x: 34, endPoint y: 89, distance: 12.8
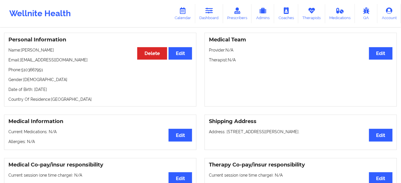
click at [34, 89] on p "Date of Birth: [DEMOGRAPHIC_DATA]" at bounding box center [100, 90] width 184 height 6
click at [210, 13] on icon at bounding box center [209, 11] width 8 height 6
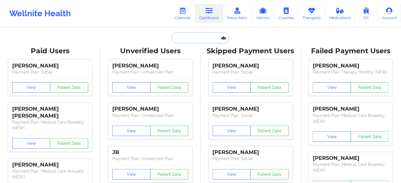
click at [190, 41] on input "text" at bounding box center [200, 38] width 57 height 11
paste input "[PERSON_NAME]"
type input "[PERSON_NAME]"
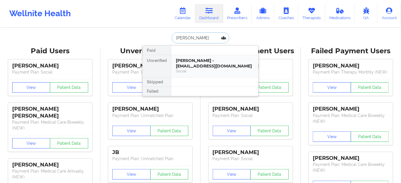
click at [217, 62] on div "[PERSON_NAME] - [EMAIL_ADDRESS][DOMAIN_NAME]" at bounding box center [215, 63] width 78 height 11
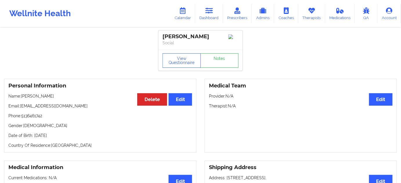
click at [180, 54] on div "View Questionnaire Notes" at bounding box center [200, 60] width 84 height 21
click at [183, 60] on button "View Questionnaire" at bounding box center [182, 60] width 38 height 15
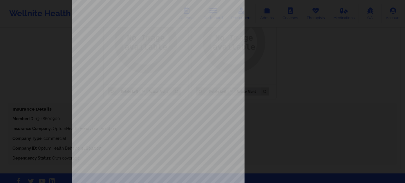
scroll to position [93, 0]
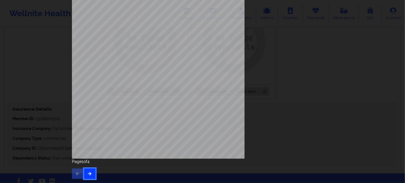
click at [91, 175] on button "button" at bounding box center [89, 174] width 11 height 10
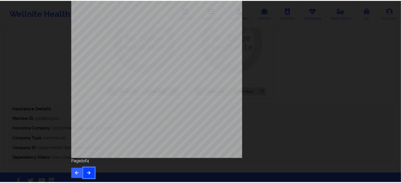
scroll to position [0, 0]
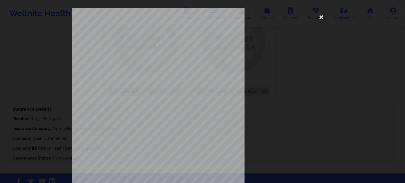
click at [141, 45] on span "13118600900" at bounding box center [140, 45] width 16 height 3
click at [318, 17] on icon at bounding box center [321, 16] width 9 height 9
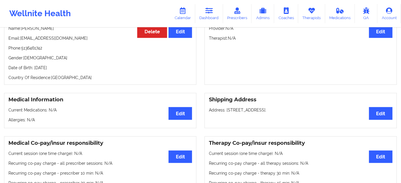
scroll to position [41, 0]
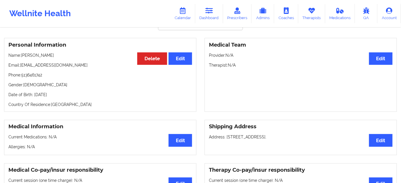
click at [60, 96] on p "Date of Birth: [DEMOGRAPHIC_DATA]" at bounding box center [100, 95] width 184 height 6
drag, startPoint x: 57, startPoint y: 56, endPoint x: 22, endPoint y: 55, distance: 34.2
click at [22, 55] on p "Name: [PERSON_NAME]" at bounding box center [100, 56] width 184 height 6
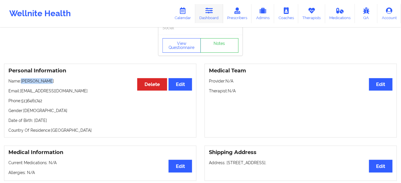
scroll to position [0, 0]
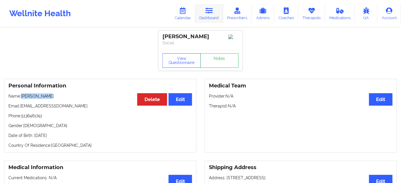
click at [212, 14] on link "Dashboard" at bounding box center [209, 13] width 28 height 19
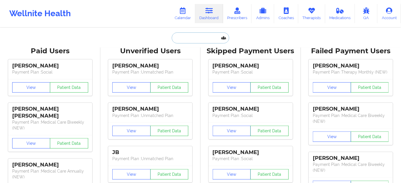
drag, startPoint x: 190, startPoint y: 35, endPoint x: 189, endPoint y: 39, distance: 3.6
click at [189, 37] on input "text" at bounding box center [200, 38] width 57 height 11
paste input "[EMAIL_ADDRESS][DOMAIN_NAME]"
type input "[EMAIL_ADDRESS][DOMAIN_NAME]"
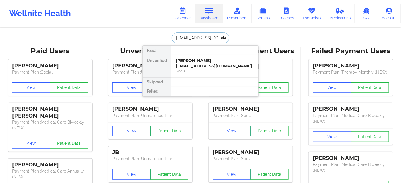
scroll to position [0, 8]
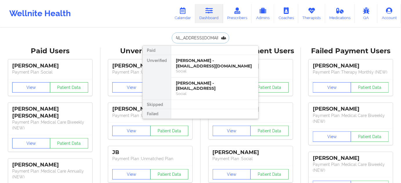
click at [209, 62] on div "[PERSON_NAME] - [EMAIL_ADDRESS][DOMAIN_NAME]" at bounding box center [215, 63] width 78 height 11
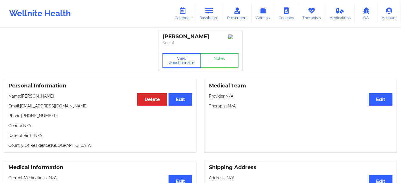
drag, startPoint x: 178, startPoint y: 67, endPoint x: 192, endPoint y: 80, distance: 18.9
click at [179, 67] on button "View Questionnaire" at bounding box center [182, 60] width 38 height 15
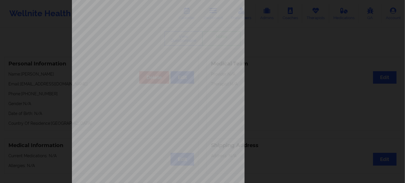
scroll to position [93, 0]
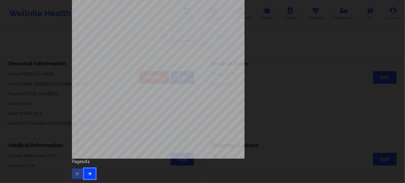
click at [88, 174] on icon "button" at bounding box center [89, 173] width 5 height 3
click at [87, 175] on icon "button" at bounding box center [89, 173] width 5 height 3
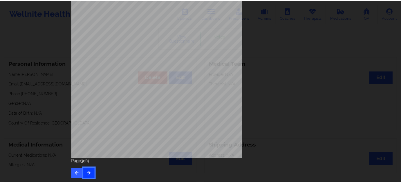
scroll to position [0, 0]
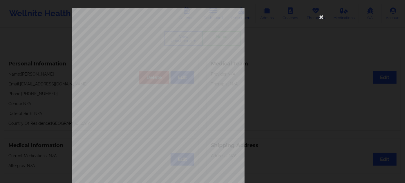
drag, startPoint x: 321, startPoint y: 15, endPoint x: 270, endPoint y: 2, distance: 52.9
click at [318, 15] on icon at bounding box center [321, 16] width 9 height 9
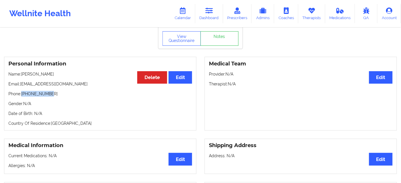
drag, startPoint x: 53, startPoint y: 96, endPoint x: 65, endPoint y: 72, distance: 27.3
click at [24, 94] on p "Phone: [PHONE_NUMBER]" at bounding box center [100, 94] width 184 height 6
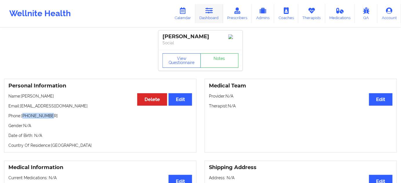
click at [207, 19] on link "Dashboard" at bounding box center [209, 13] width 28 height 19
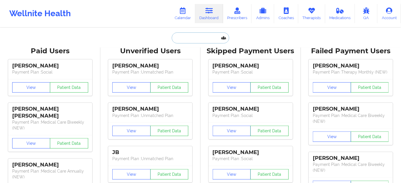
click at [200, 34] on input "text" at bounding box center [200, 38] width 57 height 11
paste input "[EMAIL_ADDRESS][DOMAIN_NAME]"
type input "[EMAIL_ADDRESS][DOMAIN_NAME]"
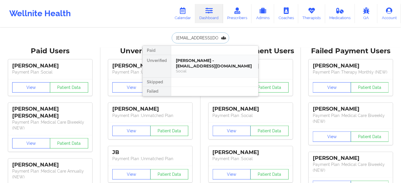
click at [217, 65] on div "[PERSON_NAME] - [EMAIL_ADDRESS][DOMAIN_NAME]" at bounding box center [215, 63] width 78 height 11
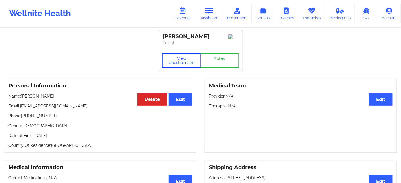
click at [176, 62] on button "View Questionnaire" at bounding box center [182, 60] width 38 height 15
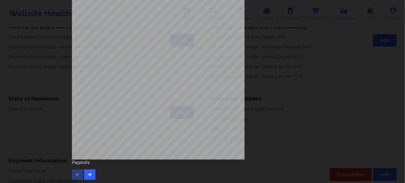
scroll to position [93, 0]
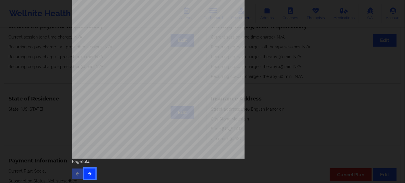
click at [92, 171] on button "button" at bounding box center [89, 174] width 11 height 10
click at [90, 171] on button "button" at bounding box center [89, 174] width 11 height 10
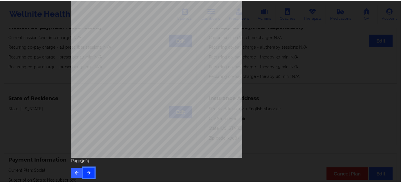
scroll to position [0, 0]
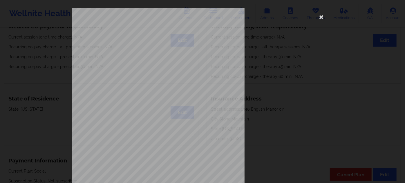
click at [138, 44] on span "U14172153 01" at bounding box center [140, 45] width 17 height 3
drag, startPoint x: 320, startPoint y: 19, endPoint x: 315, endPoint y: 17, distance: 5.1
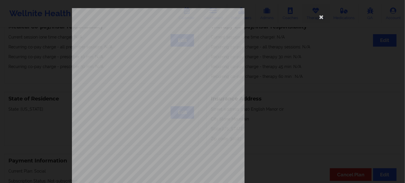
click at [320, 18] on icon at bounding box center [321, 16] width 9 height 9
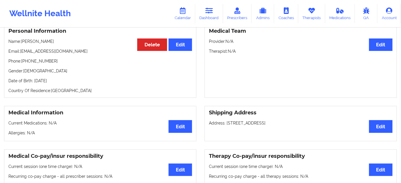
scroll to position [26, 0]
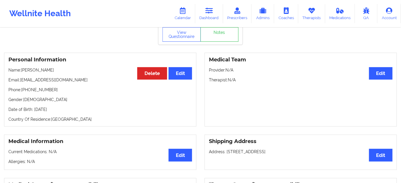
click at [61, 83] on p "Email: [EMAIL_ADDRESS][DOMAIN_NAME]" at bounding box center [100, 80] width 184 height 6
drag, startPoint x: 57, startPoint y: 75, endPoint x: 24, endPoint y: 72, distance: 33.5
click at [24, 72] on div "Personal Information Edit Delete Name: [PERSON_NAME] Email: [EMAIL_ADDRESS][DOM…" at bounding box center [100, 90] width 192 height 74
drag, startPoint x: 50, startPoint y: 86, endPoint x: 49, endPoint y: 72, distance: 14.0
click at [51, 86] on div "Personal Information Edit Delete Name: [PERSON_NAME] Email: [EMAIL_ADDRESS][DOM…" at bounding box center [100, 90] width 192 height 74
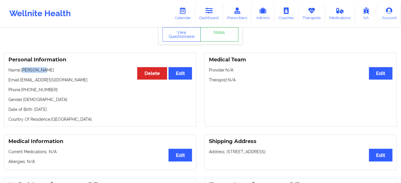
drag, startPoint x: 50, startPoint y: 69, endPoint x: 24, endPoint y: 71, distance: 25.6
click at [24, 71] on p "Name: [PERSON_NAME]" at bounding box center [100, 70] width 184 height 6
drag, startPoint x: 50, startPoint y: 88, endPoint x: 50, endPoint y: 71, distance: 17.7
click at [51, 89] on p "Phone: [PHONE_NUMBER]" at bounding box center [100, 90] width 184 height 6
drag, startPoint x: 45, startPoint y: 70, endPoint x: 23, endPoint y: 71, distance: 22.7
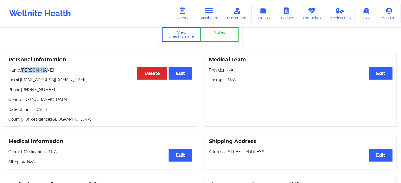
click at [23, 71] on p "Name: [PERSON_NAME]" at bounding box center [100, 70] width 184 height 6
click at [65, 111] on p "Date of Birth: [DEMOGRAPHIC_DATA]" at bounding box center [100, 110] width 184 height 6
click at [19, 98] on div "Personal Information Edit Delete Name: [PERSON_NAME] Email: [EMAIL_ADDRESS][DOM…" at bounding box center [100, 90] width 192 height 74
drag, startPoint x: 56, startPoint y: 74, endPoint x: 23, endPoint y: 72, distance: 33.5
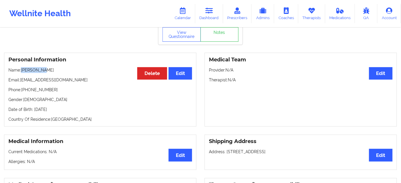
click at [23, 72] on p "Name: [PERSON_NAME]" at bounding box center [100, 70] width 184 height 6
click at [214, 11] on link "Dashboard" at bounding box center [209, 13] width 28 height 19
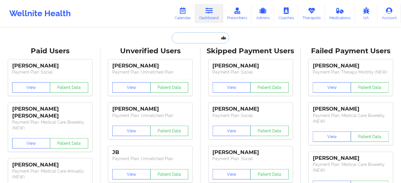
click at [196, 39] on input "text" at bounding box center [200, 38] width 57 height 11
paste input "[EMAIL_ADDRESS][DOMAIN_NAME]"
type input "[EMAIL_ADDRESS][DOMAIN_NAME]"
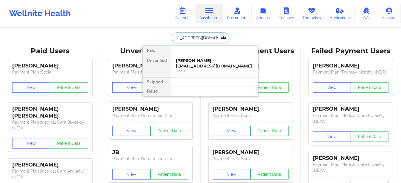
click at [215, 64] on div "[PERSON_NAME] - [EMAIL_ADDRESS][DOMAIN_NAME]" at bounding box center [215, 63] width 78 height 11
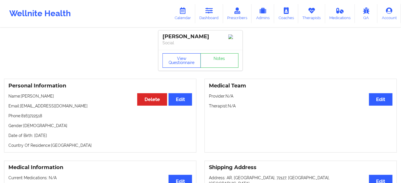
click at [176, 55] on button "View Questionnaire" at bounding box center [182, 60] width 38 height 15
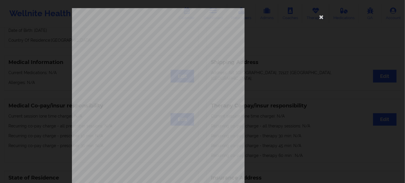
scroll to position [93, 0]
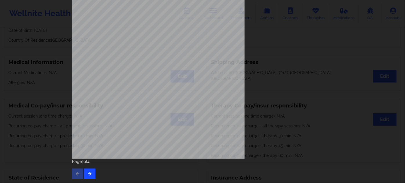
drag, startPoint x: 91, startPoint y: 180, endPoint x: 91, endPoint y: 175, distance: 4.9
click at [91, 179] on div "[STREET_ADDRESS] What state do you live in ? [US_STATE] Full Name [PERSON_NAME]…" at bounding box center [202, 47] width 269 height 273
click at [91, 174] on button "button" at bounding box center [89, 174] width 11 height 10
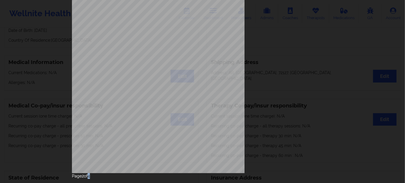
drag, startPoint x: 91, startPoint y: 175, endPoint x: 89, endPoint y: 177, distance: 3.1
click at [90, 176] on p "Page 2 of 4" at bounding box center [202, 177] width 261 height 6
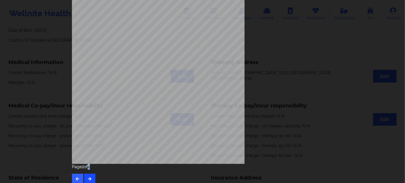
scroll to position [93, 0]
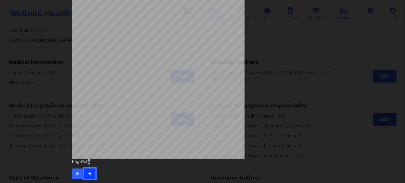
click at [90, 174] on icon "button" at bounding box center [89, 173] width 5 height 3
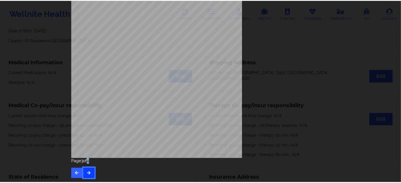
scroll to position [0, 0]
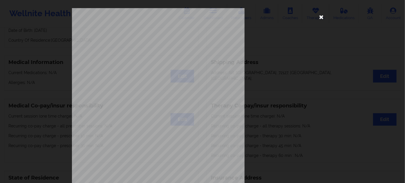
drag, startPoint x: 326, startPoint y: 16, endPoint x: 318, endPoint y: 16, distance: 7.3
click at [326, 16] on div "This patient has not provided the type of insurance Insurance Member ID for pat…" at bounding box center [202, 130] width 261 height 244
drag, startPoint x: 318, startPoint y: 16, endPoint x: 201, endPoint y: 48, distance: 121.5
click at [318, 17] on icon at bounding box center [321, 16] width 9 height 9
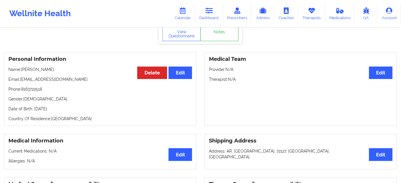
scroll to position [26, 0]
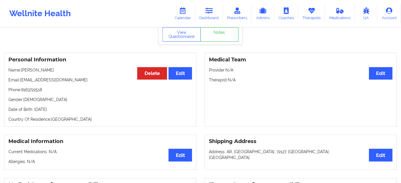
click at [66, 111] on p "Date of Birth: [DEMOGRAPHIC_DATA]" at bounding box center [100, 110] width 184 height 6
drag, startPoint x: 66, startPoint y: 111, endPoint x: 71, endPoint y: 113, distance: 4.9
click at [66, 111] on p "Date of Birth: [DEMOGRAPHIC_DATA]" at bounding box center [100, 110] width 184 height 6
drag, startPoint x: 62, startPoint y: 73, endPoint x: 21, endPoint y: 74, distance: 40.4
click at [21, 73] on p "Name: [PERSON_NAME]" at bounding box center [100, 70] width 184 height 6
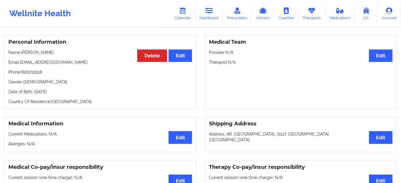
scroll to position [0, 0]
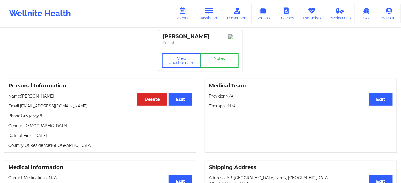
click at [69, 141] on div "Personal Information Edit Delete Name: [PERSON_NAME] Email: [EMAIL_ADDRESS][DOM…" at bounding box center [100, 116] width 192 height 74
drag, startPoint x: 73, startPoint y: 138, endPoint x: 35, endPoint y: 136, distance: 38.1
click at [33, 136] on p "Date of Birth: [DEMOGRAPHIC_DATA]" at bounding box center [100, 136] width 184 height 6
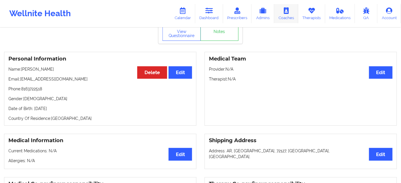
scroll to position [26, 0]
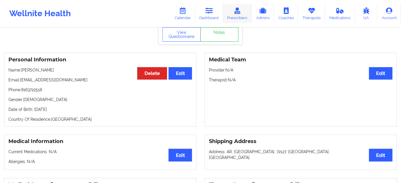
click at [233, 19] on link "Prescribers" at bounding box center [237, 13] width 29 height 19
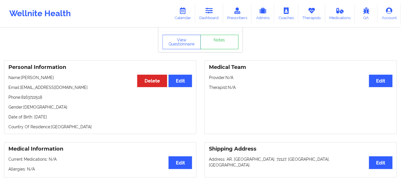
scroll to position [53, 0]
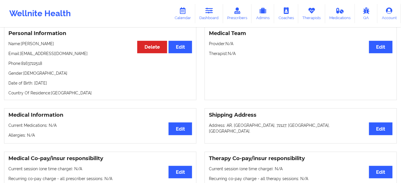
click at [65, 82] on div "Personal Information Edit Delete Name: [PERSON_NAME] Email: [EMAIL_ADDRESS][DOM…" at bounding box center [100, 63] width 192 height 74
drag, startPoint x: 65, startPoint y: 82, endPoint x: 67, endPoint y: 85, distance: 3.8
click at [65, 82] on div "Personal Information Edit Delete Name: [PERSON_NAME] Email: [EMAIL_ADDRESS][DOM…" at bounding box center [100, 63] width 192 height 74
drag, startPoint x: 44, startPoint y: 45, endPoint x: 25, endPoint y: 44, distance: 18.6
click at [24, 44] on p "Name: [PERSON_NAME]" at bounding box center [100, 44] width 184 height 6
